Goal: Use online tool/utility: Utilize a website feature to perform a specific function

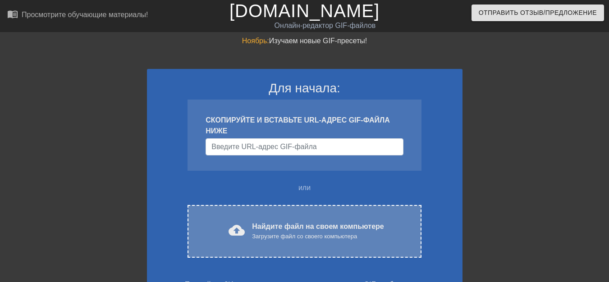
click at [269, 228] on font "Найдите файл на своем компьютере" at bounding box center [318, 227] width 132 height 8
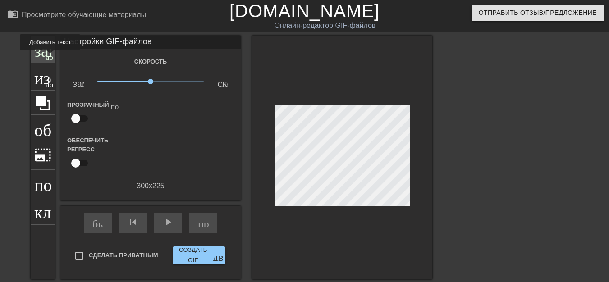
click at [50, 57] on font "добавить_круг" at bounding box center [72, 56] width 52 height 8
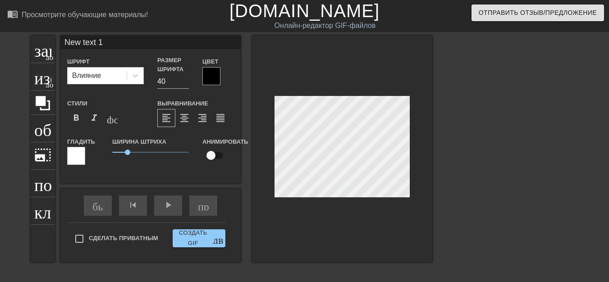
scroll to position [1, 1]
type input "New text"
type textarea "New text"
type input "New text"
type textarea "New text"
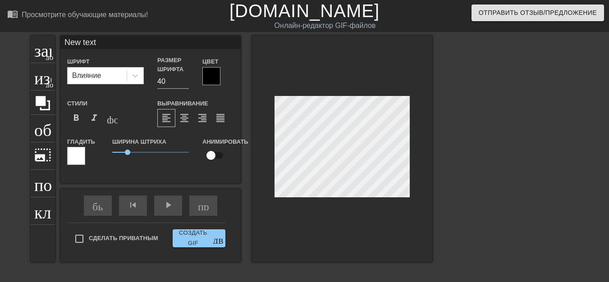
type input "New tex"
type textarea "New tex"
type input "New te"
type textarea "New te"
type input "New t"
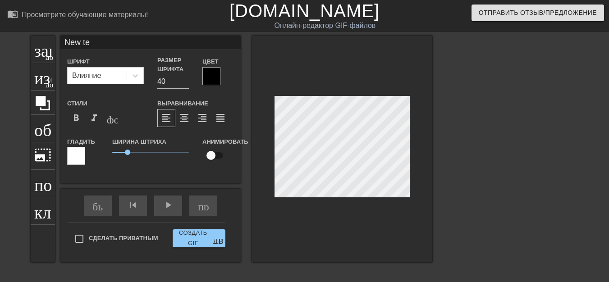
type textarea "New t"
type input "New"
type textarea "New"
type input "New"
type textarea "New"
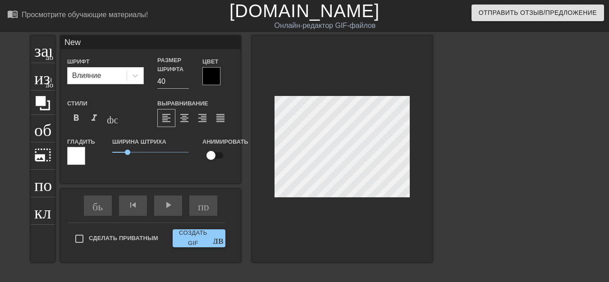
type input "Ne"
type textarea "Ne"
type input "N"
type textarea "N"
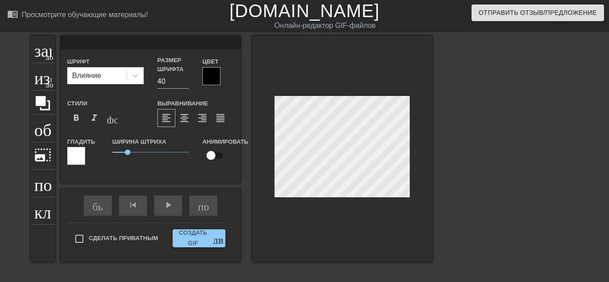
type input "New text 0"
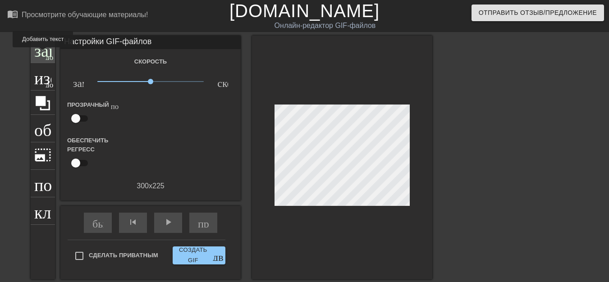
click at [42, 53] on font "заголовок" at bounding box center [69, 48] width 71 height 17
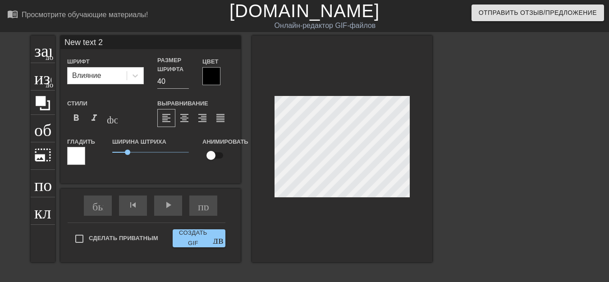
type input "New text"
type textarea "New text"
type input "New text"
type textarea "New te"
type input "New t"
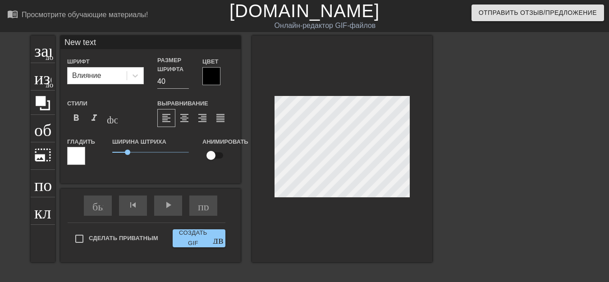
type textarea "New t"
type input "New"
type textarea "New"
type input "New"
type textarea "New"
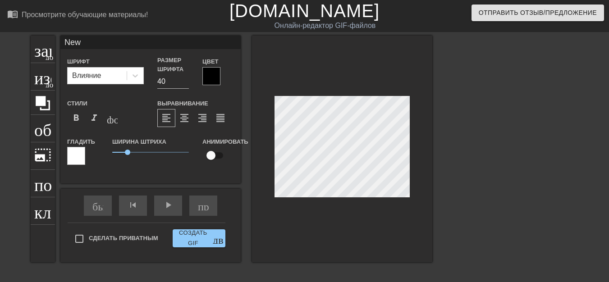
type input "Ne"
type textarea "Ne"
type input "N"
type textarea "N"
type input "Р"
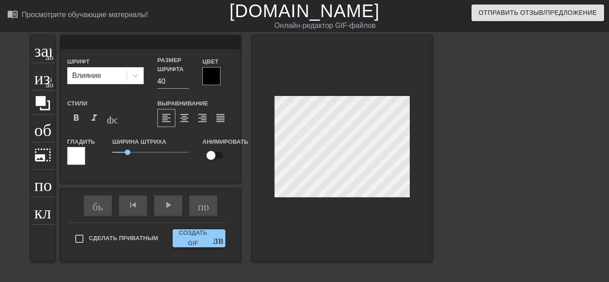
type textarea "Р"
type input "РЮ"
type textarea "РЮ"
type input "РЮР"
type textarea "РЮР"
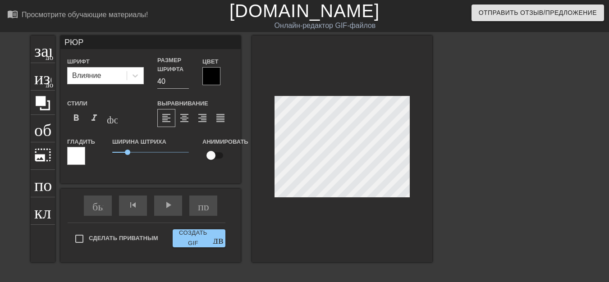
scroll to position [1, 1]
type input "РЮРИ"
type textarea "РЮРИ"
type input "[PERSON_NAME]"
type textarea "[PERSON_NAME]"
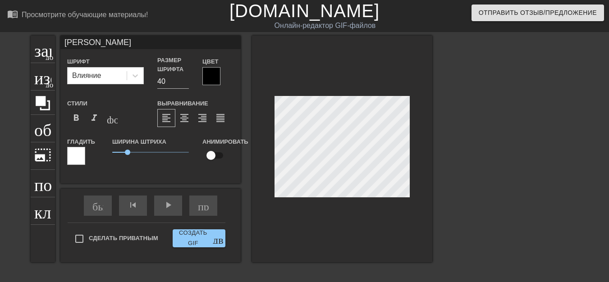
type input "[PERSON_NAME]"
type textarea "[PERSON_NAME]"
type input "[PERSON_NAME] [PERSON_NAME]"
type textarea "[PERSON_NAME] [PERSON_NAME]"
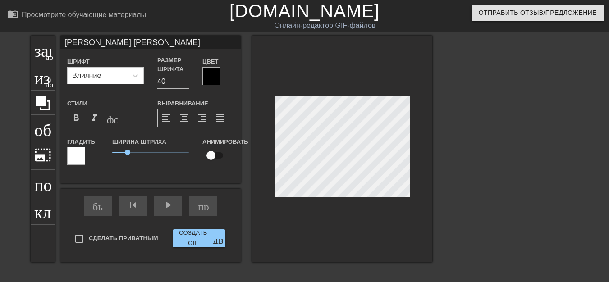
type input "[PERSON_NAME]"
type textarea "[PERSON_NAME]"
type input "[PERSON_NAME]"
type textarea "[PERSON_NAME]"
click at [79, 117] on font "format_bold" at bounding box center [76, 118] width 11 height 11
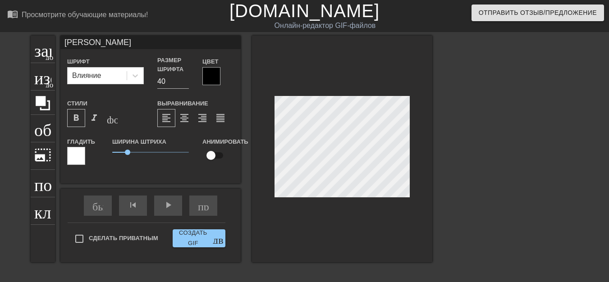
scroll to position [1, 3]
click at [168, 207] on div "play_arrow" at bounding box center [168, 206] width 28 height 20
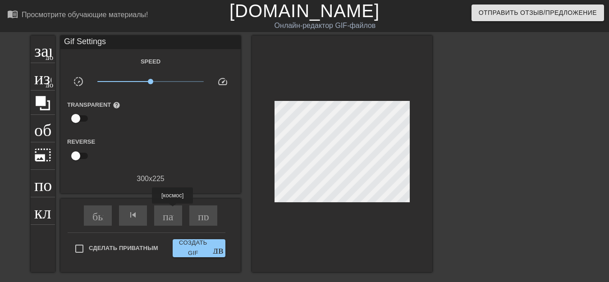
click at [172, 210] on div "быстрая_перемотка skip_previous пауза пропустить_следующий" at bounding box center [150, 216] width 147 height 34
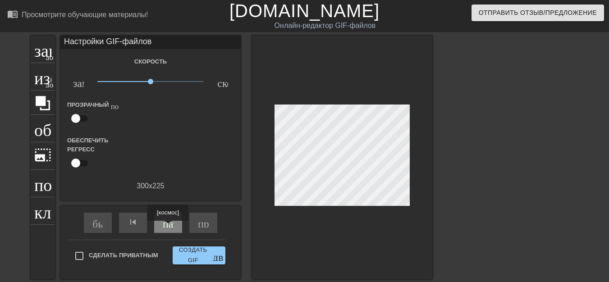
click at [168, 227] on div "пауза" at bounding box center [168, 223] width 28 height 20
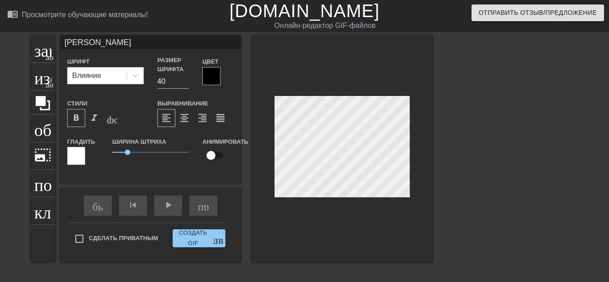
scroll to position [1, 3]
type input "[PERSON_NAME] ФАС!"
type textarea "[PERSON_NAME] ФАС!"
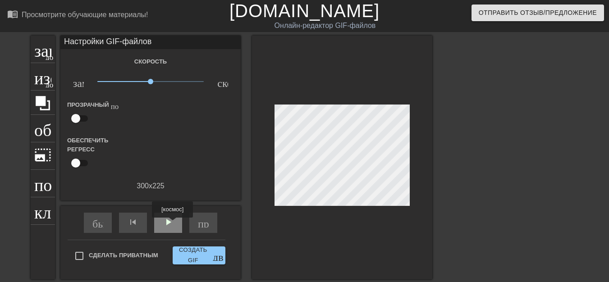
click at [172, 224] on font "play_arrow" at bounding box center [168, 222] width 11 height 11
click at [47, 87] on div "изображение добавить_круг" at bounding box center [43, 76] width 24 height 27
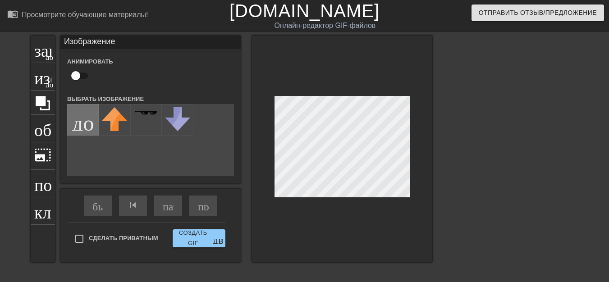
click at [82, 130] on input "file" at bounding box center [83, 120] width 31 height 31
type input "C:\fakepath\1676632094_grizly-club-p-kostochki-dlya-sobak-klipart-4.png"
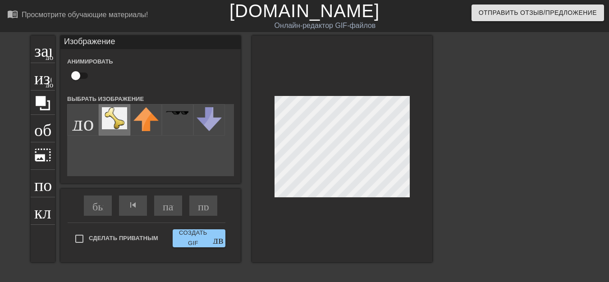
click at [120, 125] on img at bounding box center [114, 118] width 25 height 22
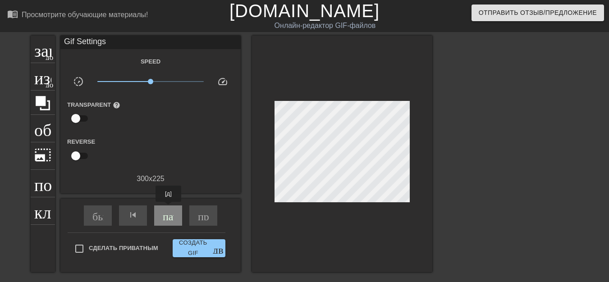
click at [168, 208] on div "пауза" at bounding box center [168, 215] width 28 height 20
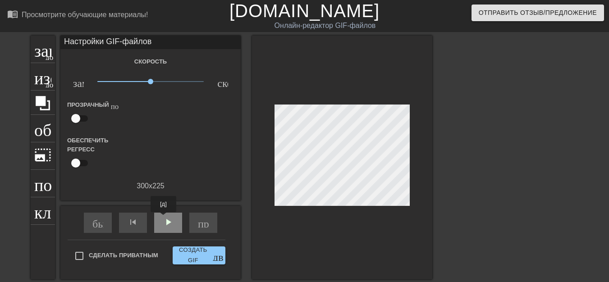
click at [163, 219] on font "play_arrow" at bounding box center [168, 222] width 11 height 11
click at [204, 226] on font "пропустить_следующий" at bounding box center [256, 222] width 117 height 11
click at [170, 226] on font "пауза" at bounding box center [175, 222] width 24 height 11
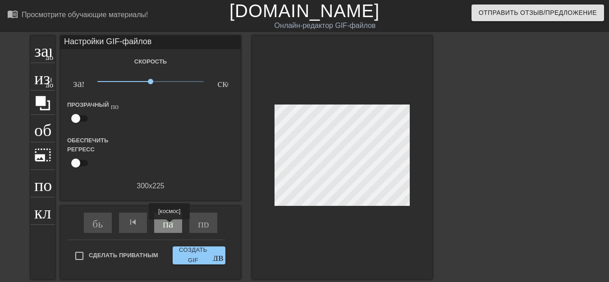
click at [170, 226] on span "пауза" at bounding box center [168, 222] width 11 height 11
click at [170, 225] on font "play_arrow" at bounding box center [168, 222] width 11 height 11
click at [170, 224] on span "play_arrow" at bounding box center [168, 222] width 11 height 11
click at [168, 221] on font "play_arrow" at bounding box center [168, 222] width 11 height 11
click at [168, 222] on font "play_arrow" at bounding box center [168, 222] width 11 height 11
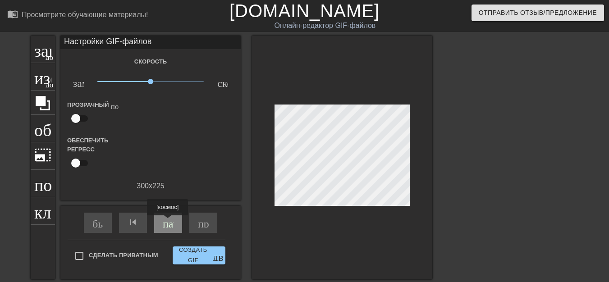
click at [168, 222] on font "пауза" at bounding box center [175, 222] width 24 height 11
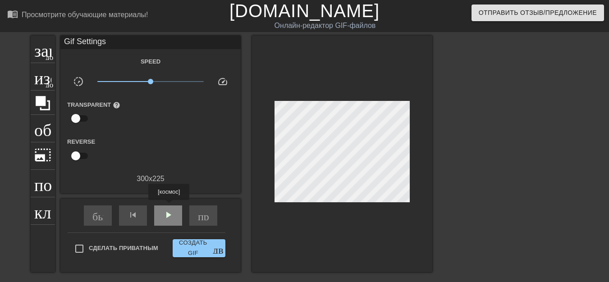
click at [169, 206] on div "быстрая_перемотка skip_previous play_arrow пропустить_следующий" at bounding box center [150, 216] width 147 height 34
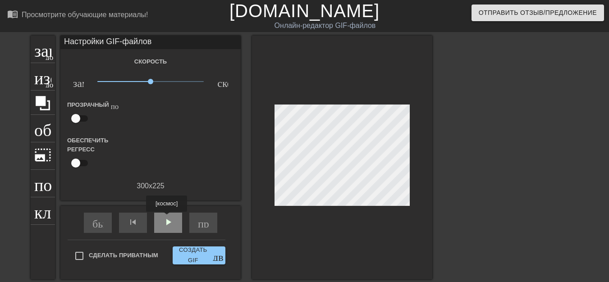
click at [167, 219] on font "play_arrow" at bounding box center [168, 222] width 11 height 11
click at [48, 86] on font "добавить_круг" at bounding box center [72, 84] width 52 height 8
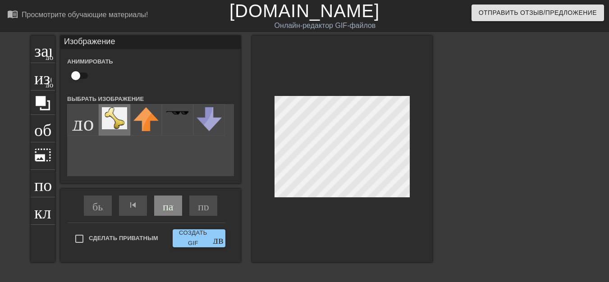
click at [113, 125] on img at bounding box center [114, 118] width 25 height 22
click at [170, 211] on div "пауза" at bounding box center [168, 206] width 28 height 20
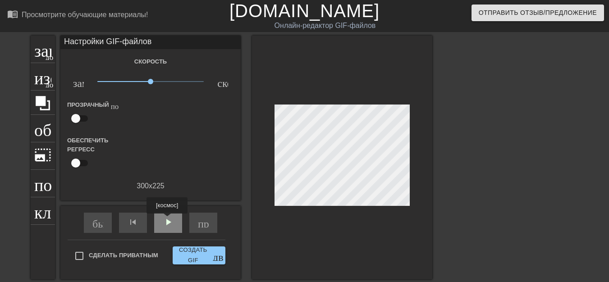
click at [167, 220] on font "play_arrow" at bounding box center [168, 222] width 11 height 11
click at [167, 221] on font "пауза" at bounding box center [175, 222] width 24 height 11
click at [167, 221] on span "пауза" at bounding box center [168, 222] width 11 height 11
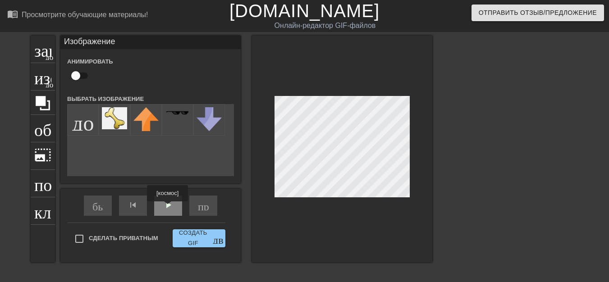
click at [168, 208] on div "быстрая_перемотка skip_previous play_arrow пропустить_следующий" at bounding box center [150, 206] width 147 height 34
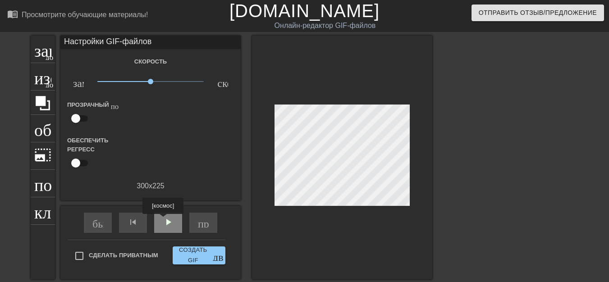
click at [163, 220] on font "play_arrow" at bounding box center [168, 222] width 11 height 11
click at [172, 225] on font "пауза" at bounding box center [175, 222] width 24 height 11
click at [172, 225] on font "play_arrow" at bounding box center [168, 222] width 11 height 11
click at [172, 225] on font "пауза" at bounding box center [175, 222] width 24 height 11
click at [171, 225] on font "play_arrow" at bounding box center [168, 222] width 11 height 11
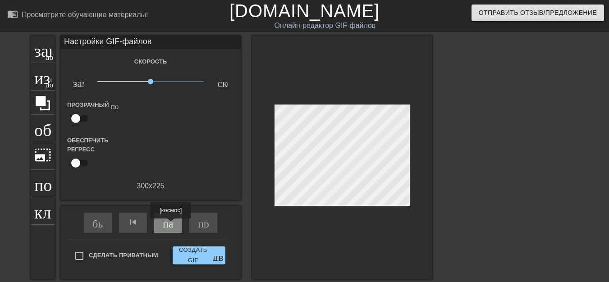
click at [171, 225] on font "пауза" at bounding box center [175, 222] width 24 height 11
click at [171, 225] on span "пауза" at bounding box center [168, 222] width 11 height 11
click at [168, 221] on font "play_arrow" at bounding box center [168, 222] width 11 height 11
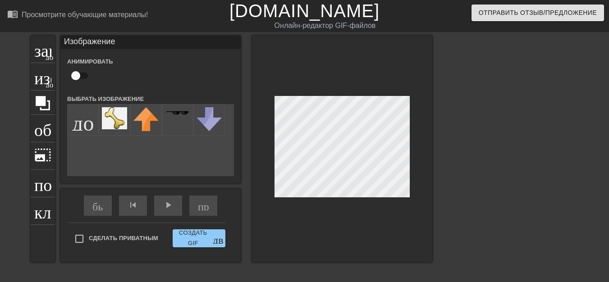
click at [274, 169] on div at bounding box center [342, 149] width 180 height 227
click at [172, 207] on div "play_arrow" at bounding box center [168, 206] width 28 height 20
click at [171, 207] on div "быстрая_перемотка skip_previous play_arrow пропустить_следующий" at bounding box center [150, 206] width 147 height 34
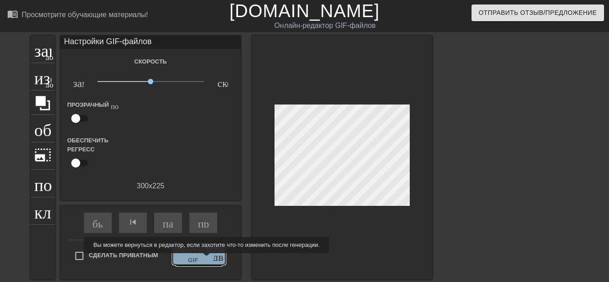
click at [205, 260] on font "Создать GIF" at bounding box center [193, 255] width 34 height 21
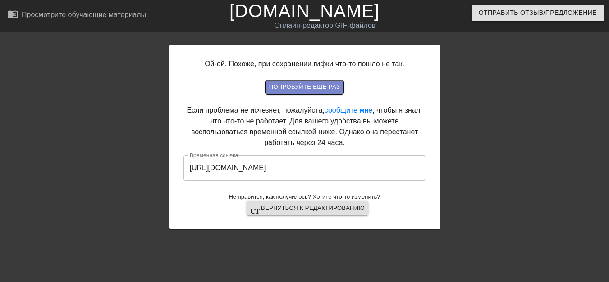
click at [308, 88] on font "Попробуйте еще раз" at bounding box center [304, 86] width 71 height 7
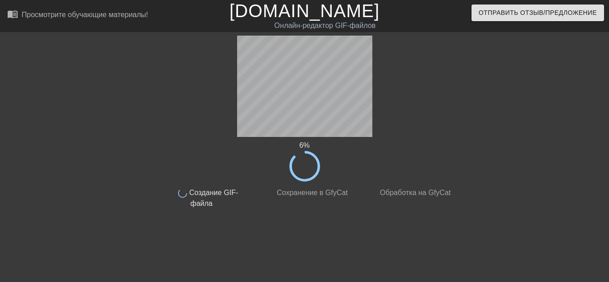
drag, startPoint x: 461, startPoint y: 138, endPoint x: 203, endPoint y: 143, distance: 257.8
click at [203, 143] on div "6 %" at bounding box center [305, 145] width 296 height 11
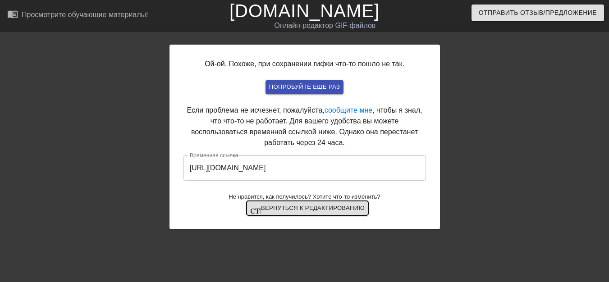
click at [328, 211] on font "Вернуться к редактированию" at bounding box center [313, 208] width 104 height 10
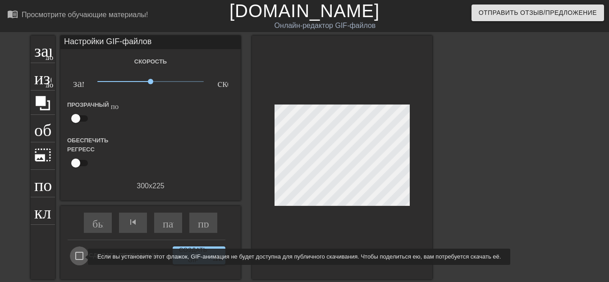
click at [82, 257] on input "Сделать приватным" at bounding box center [79, 255] width 19 height 19
checkbox input "true"
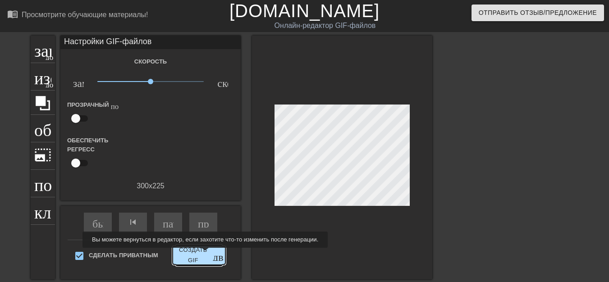
click at [203, 254] on font "Создать GIF" at bounding box center [193, 255] width 34 height 21
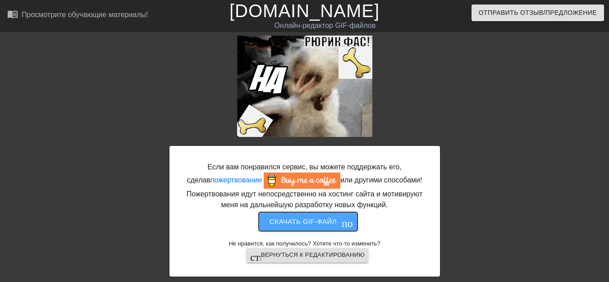
click at [312, 227] on font "Скачать gif-файл" at bounding box center [302, 222] width 67 height 12
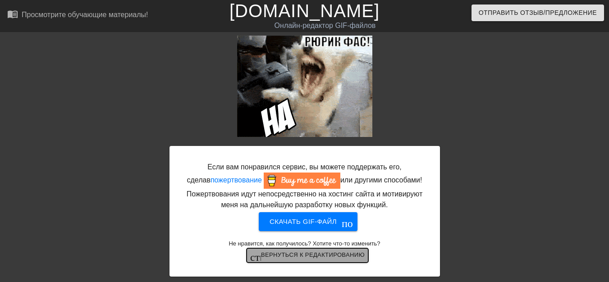
click at [316, 256] on font "Вернуться к редактированию" at bounding box center [313, 254] width 104 height 7
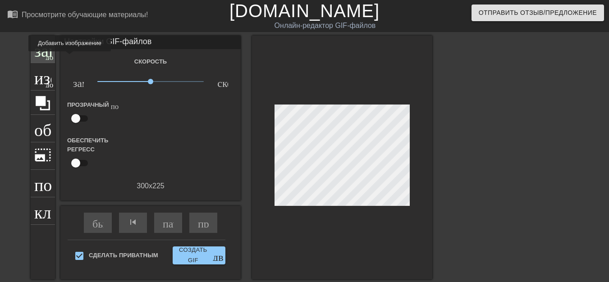
click at [49, 58] on font "добавить_круг" at bounding box center [72, 56] width 52 height 8
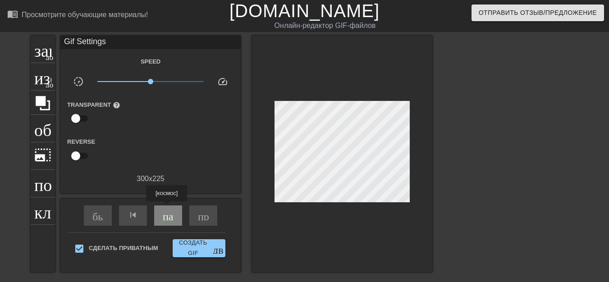
click at [167, 208] on div "быстрая_перемотка skip_previous пауза пропустить_следующий" at bounding box center [150, 216] width 147 height 34
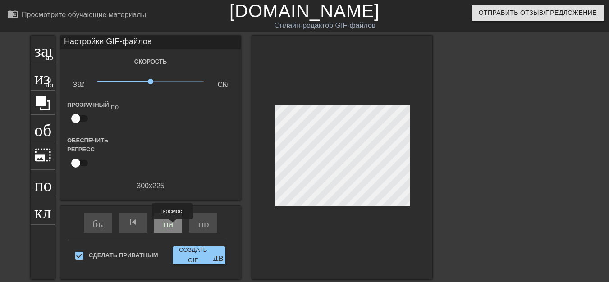
click at [173, 226] on font "пауза" at bounding box center [175, 222] width 24 height 11
click at [172, 226] on font "play_arrow" at bounding box center [168, 222] width 11 height 11
click at [172, 226] on font "пауза" at bounding box center [175, 222] width 24 height 11
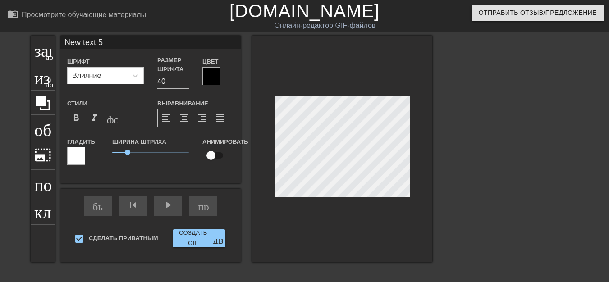
scroll to position [1, 1]
type input "New text"
type textarea "New text"
type input "New text"
type textarea "New text"
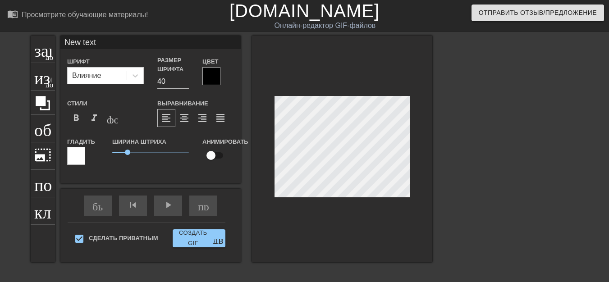
type input "New tex"
type textarea "New tex"
type input "New te"
type textarea "New t"
type input "New"
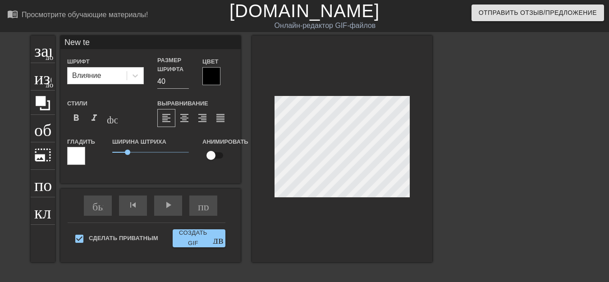
type textarea "New"
type input "New"
type textarea "New"
type input "Ne"
type textarea "Ne"
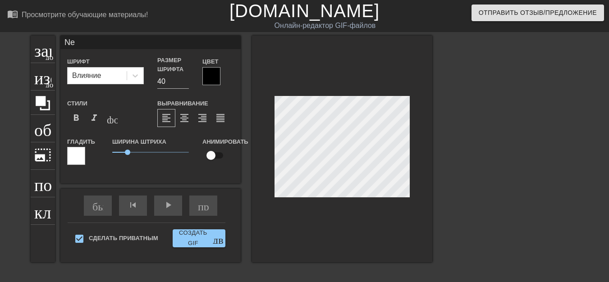
type input "N"
type textarea "N"
type input "ф"
type textarea "ф"
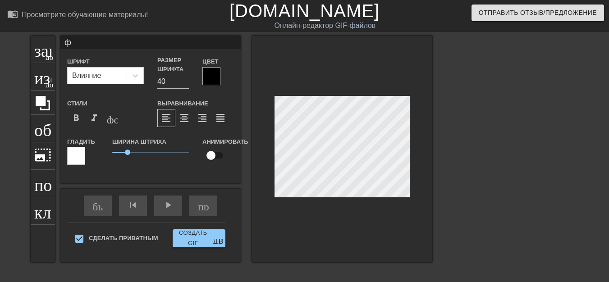
type input "фа"
type textarea "фа"
type input "фас"
type textarea "фас"
type input "фас!"
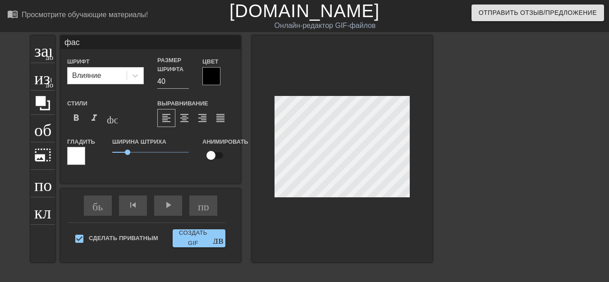
type textarea "фас!"
click at [76, 122] on font "format_bold" at bounding box center [76, 118] width 11 height 11
click at [171, 208] on div "play_arrow" at bounding box center [168, 206] width 28 height 20
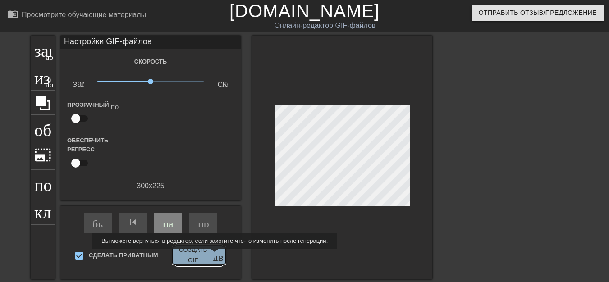
click at [213, 256] on font "двойная_стрелка" at bounding box center [254, 255] width 83 height 11
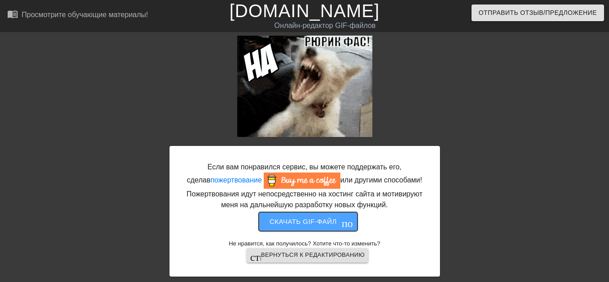
click at [310, 225] on font "Скачать gif-файл" at bounding box center [302, 222] width 67 height 12
